Goal: Book appointment/travel/reservation

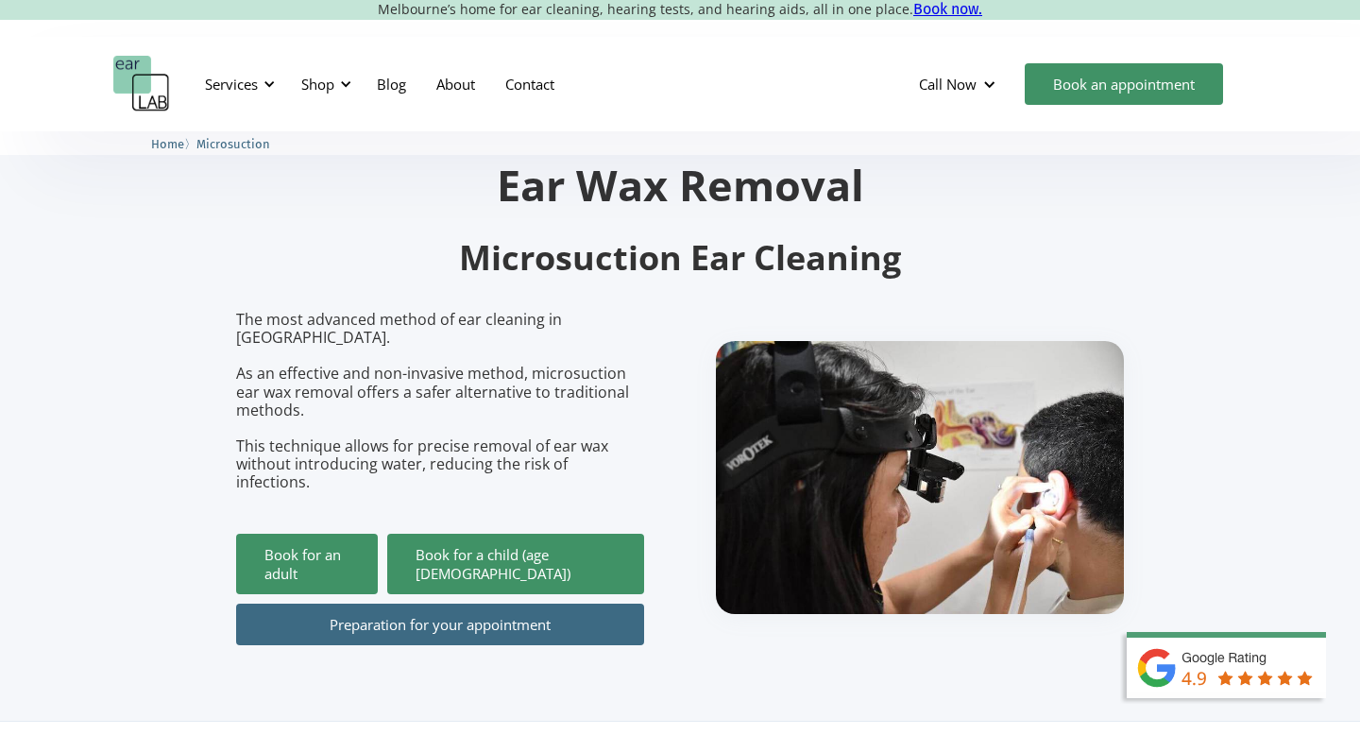
scroll to position [157, 0]
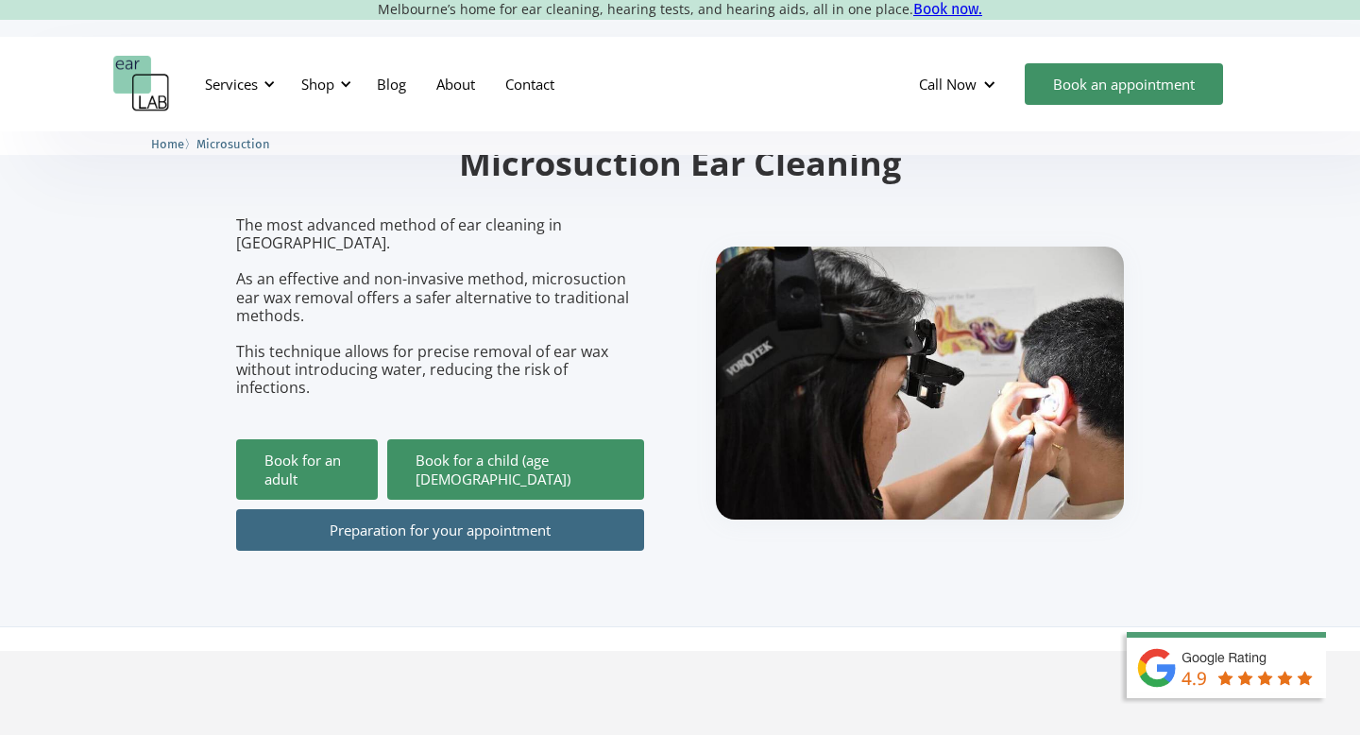
click at [512, 509] on link "Preparation for your appointment" at bounding box center [440, 530] width 408 height 42
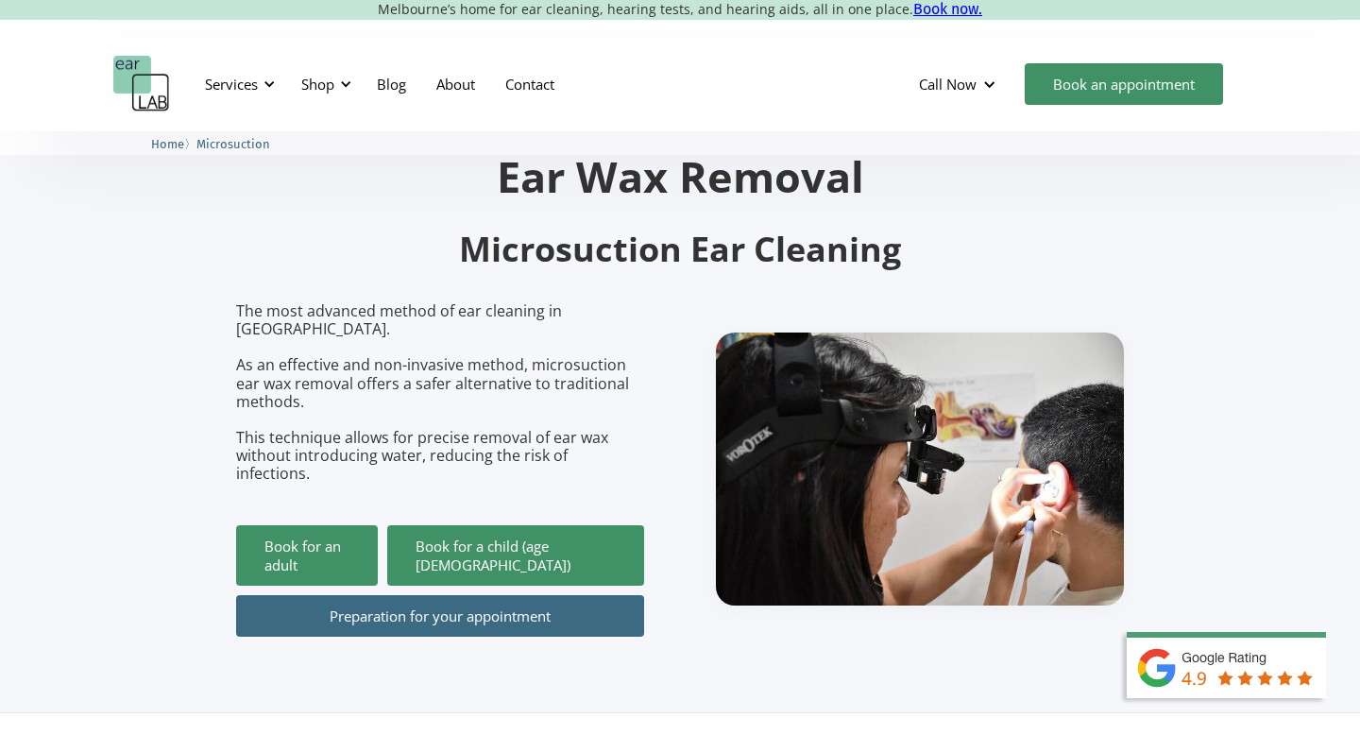
scroll to position [85, 0]
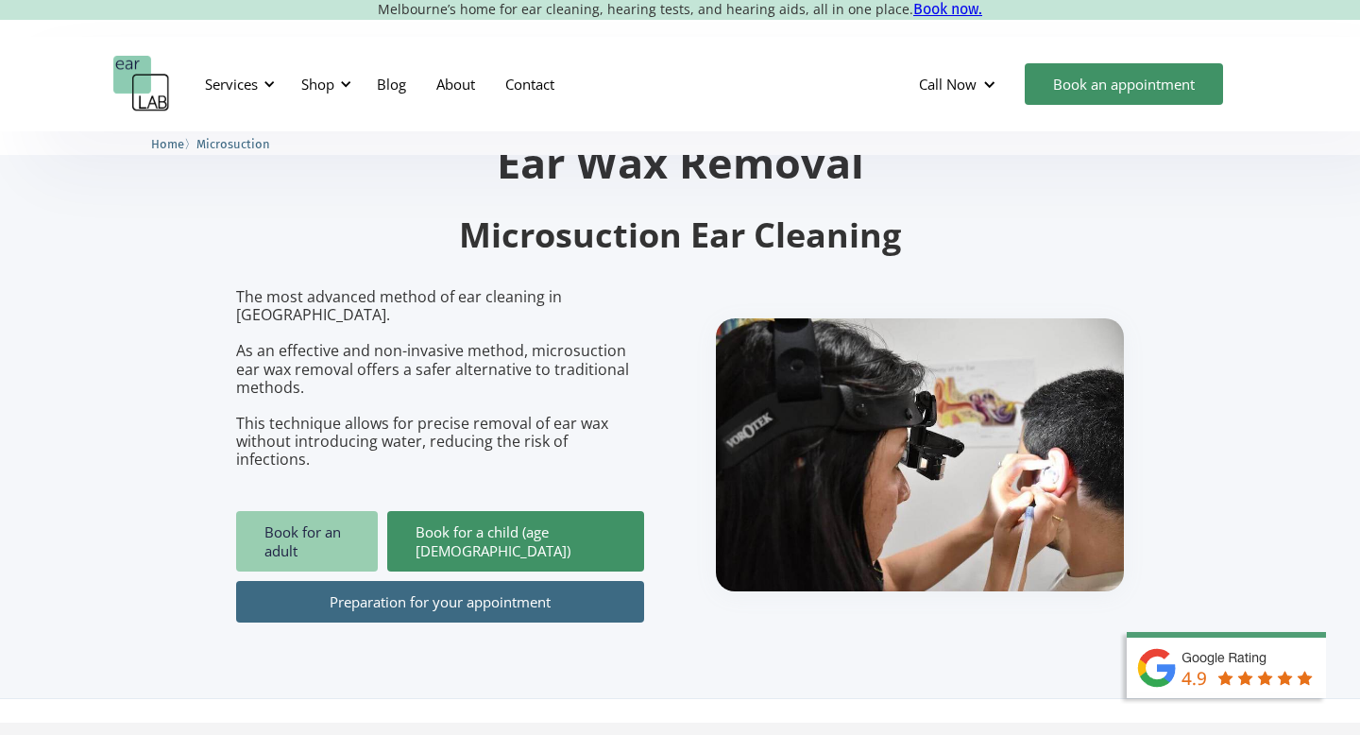
click at [364, 511] on link "Book for an adult" at bounding box center [307, 541] width 142 height 60
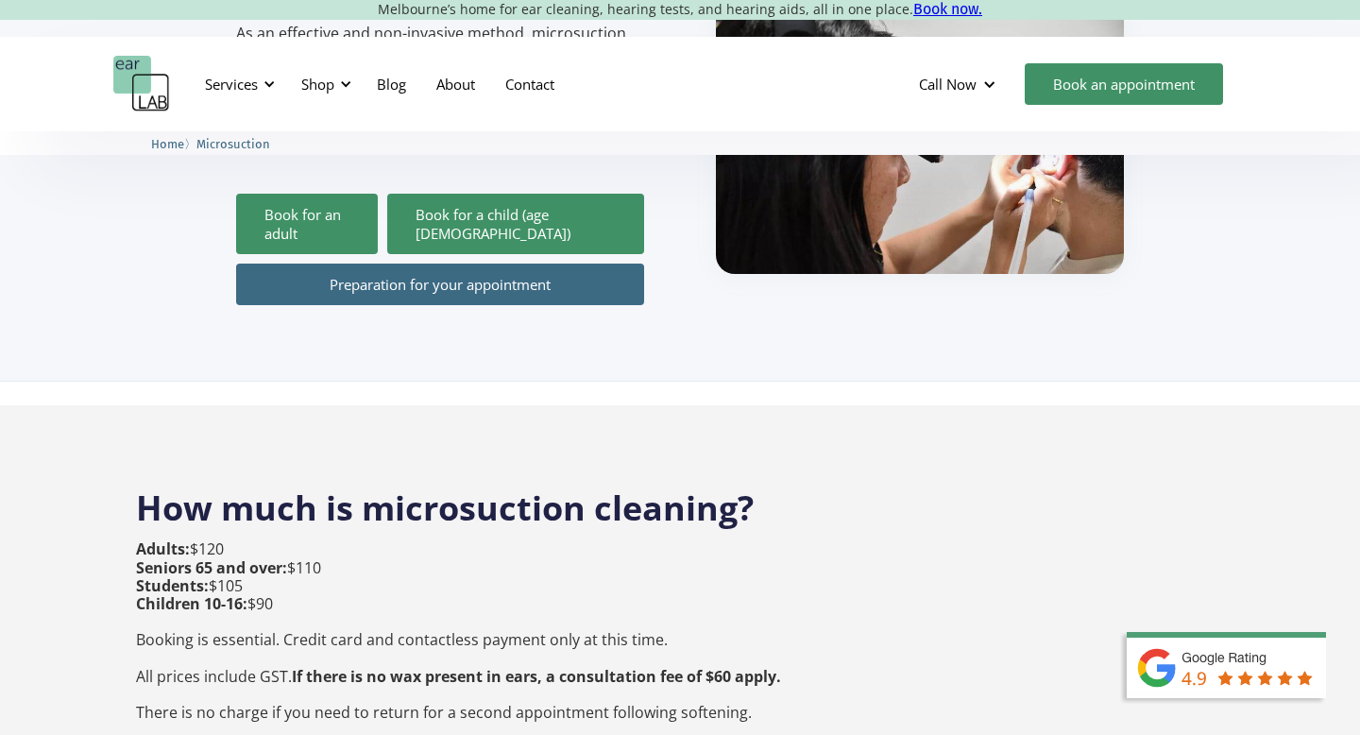
scroll to position [421, 0]
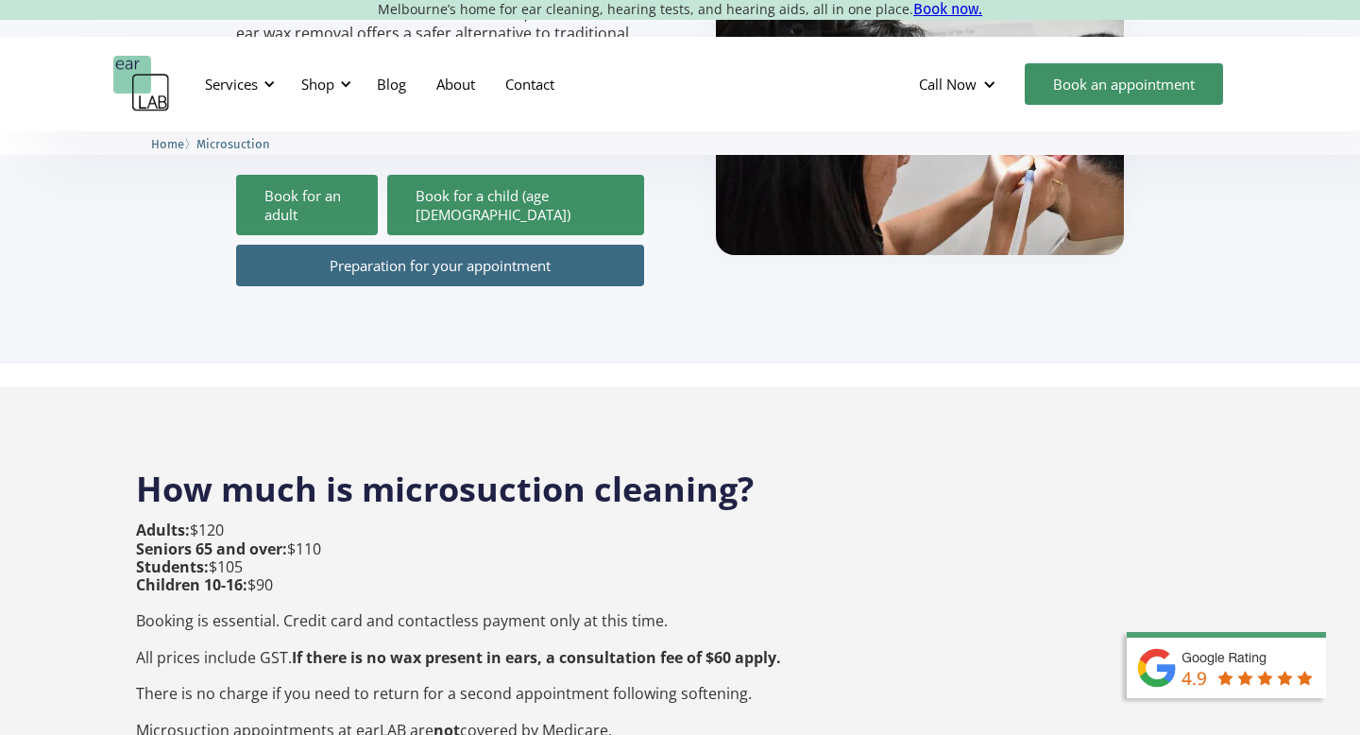
click at [516, 245] on link "Preparation for your appointment" at bounding box center [440, 266] width 408 height 42
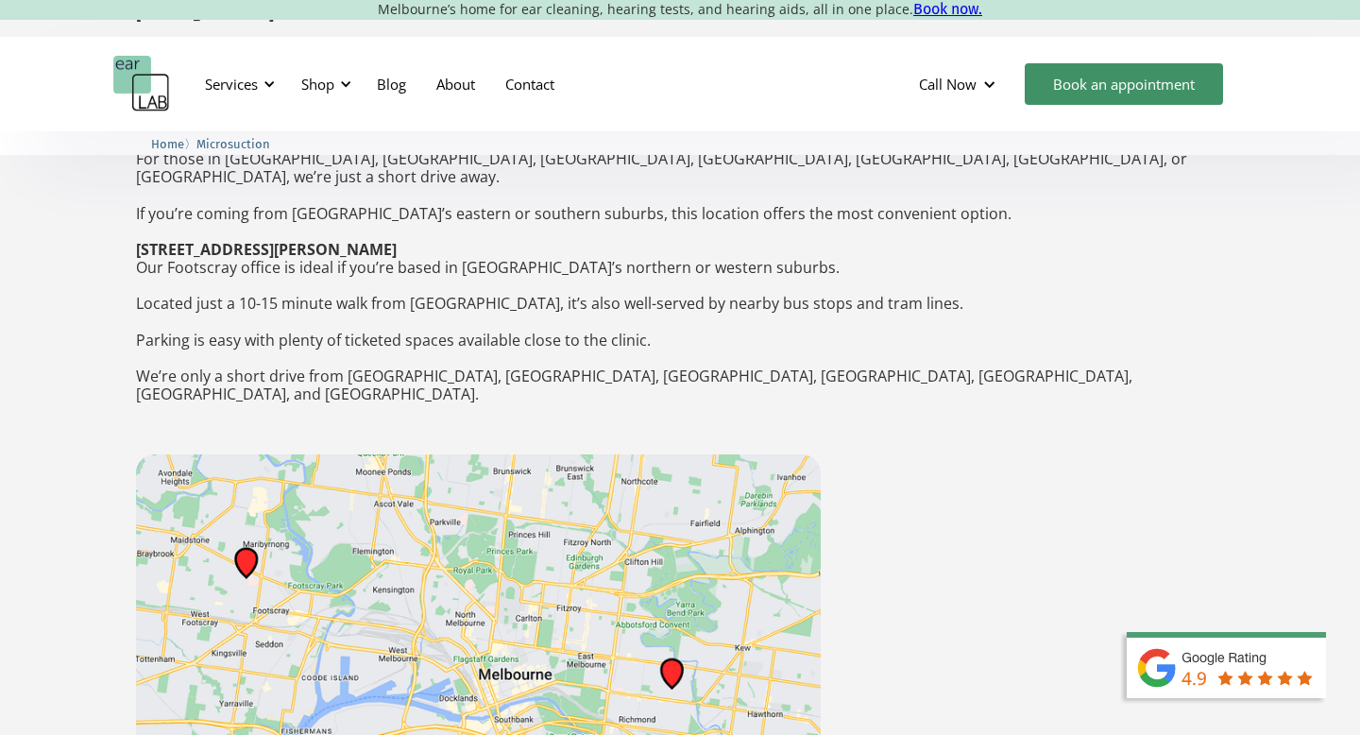
scroll to position [3090, 0]
